Goal: Information Seeking & Learning: Learn about a topic

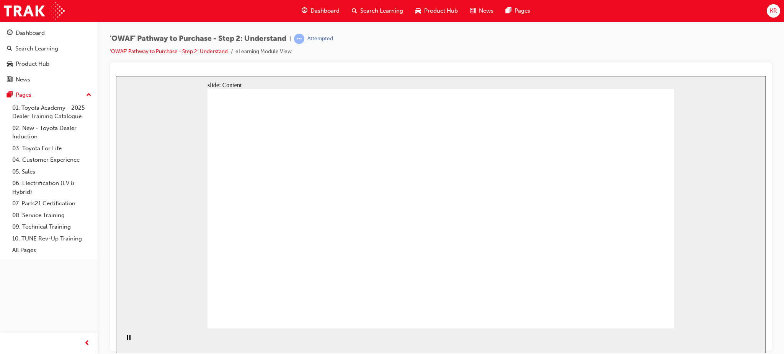
click at [625, 332] on section "Playback Speed 2 1.75 1.5 1.25 Normal" at bounding box center [440, 340] width 649 height 25
drag, startPoint x: 670, startPoint y: 152, endPoint x: 293, endPoint y: 106, distance: 380.0
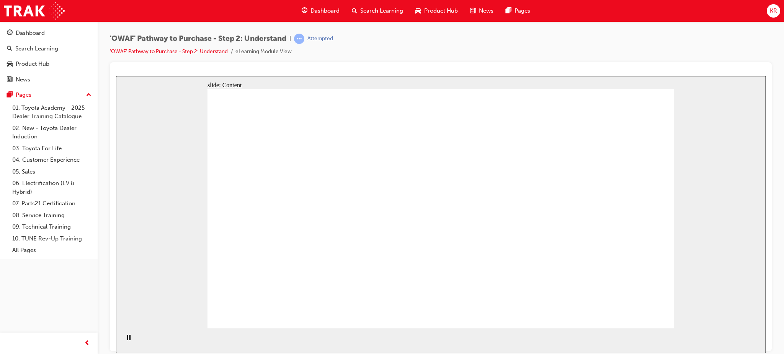
drag, startPoint x: 293, startPoint y: 106, endPoint x: 302, endPoint y: 184, distance: 78.2
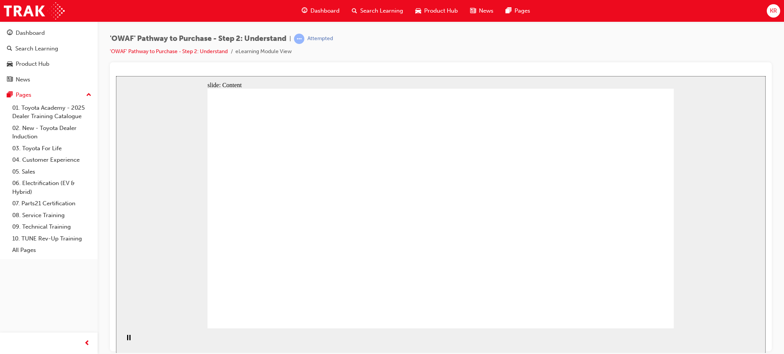
drag, startPoint x: 491, startPoint y: 240, endPoint x: 527, endPoint y: 254, distance: 38.5
drag, startPoint x: 531, startPoint y: 257, endPoint x: 577, endPoint y: 258, distance: 45.9
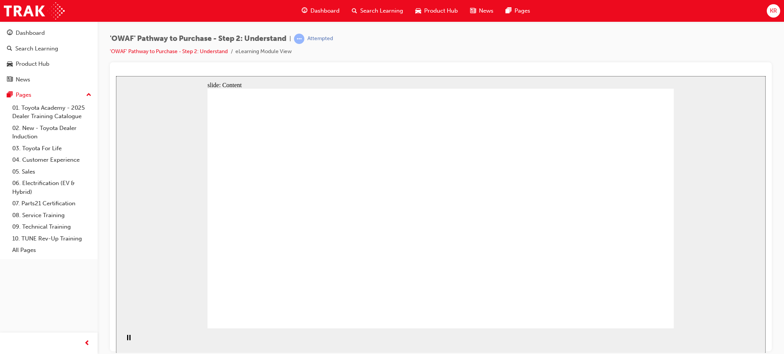
drag, startPoint x: 606, startPoint y: 259, endPoint x: 899, endPoint y: 338, distance: 303.2
click at [765, 263] on html "slide: Content Rectangle 1 Oval 1 MENU Line 1 RESOURCES Line 1 Rectangle 1 arro…" at bounding box center [440, 214] width 649 height 277
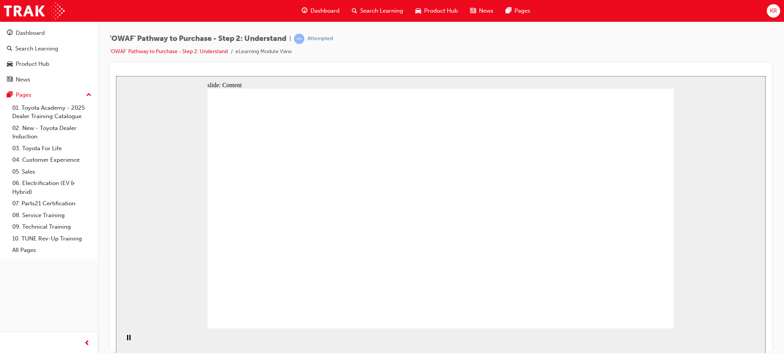
drag, startPoint x: 619, startPoint y: 316, endPoint x: 625, endPoint y: 322, distance: 8.9
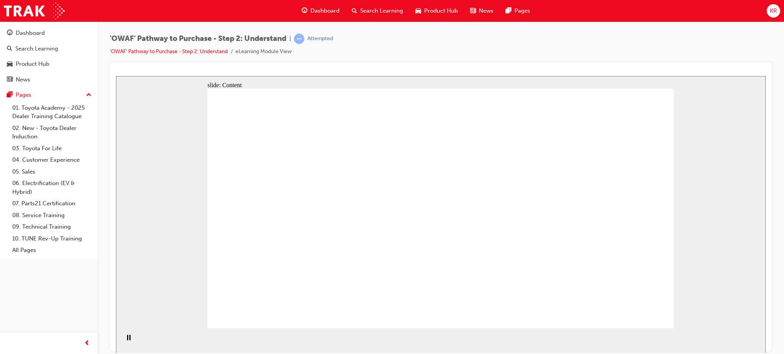
drag, startPoint x: 631, startPoint y: 316, endPoint x: 641, endPoint y: 313, distance: 11.0
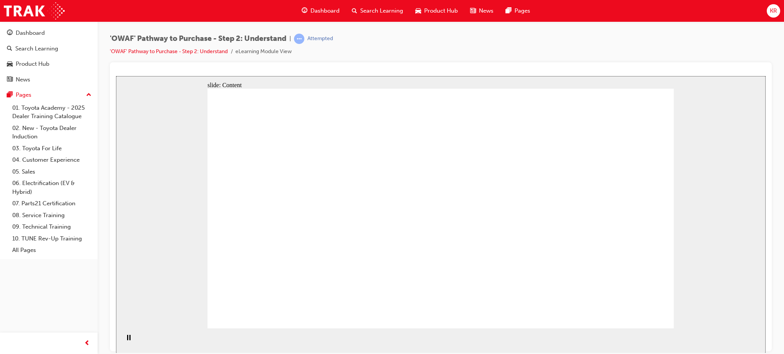
click at [781, 351] on div "'OWAF' Pathway to Purchase - Step 2: Understand | Attempted 'OWAF' Pathway to P…" at bounding box center [392, 177] width 784 height 354
